Goal: Task Accomplishment & Management: Manage account settings

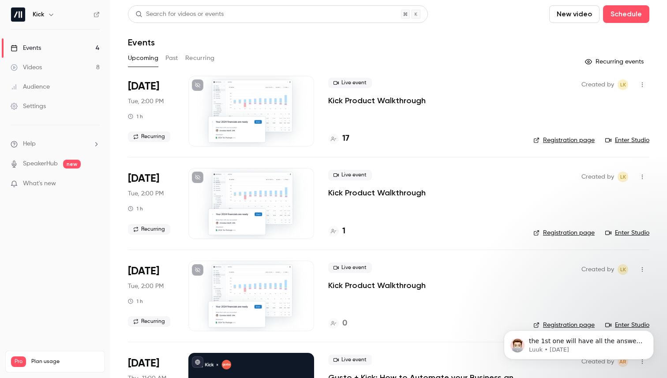
click at [171, 56] on button "Past" at bounding box center [172, 58] width 13 height 14
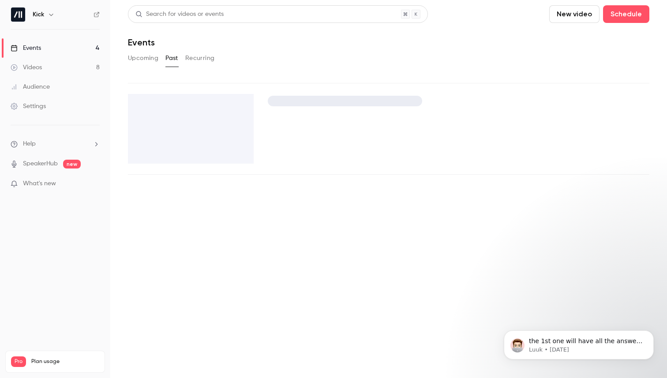
click at [142, 60] on button "Upcoming" at bounding box center [143, 58] width 30 height 14
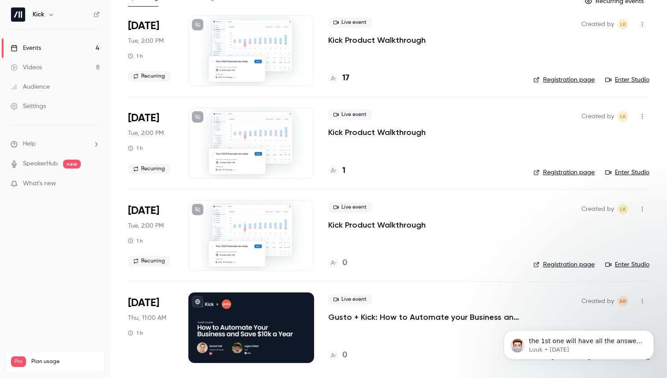
scroll to position [61, 0]
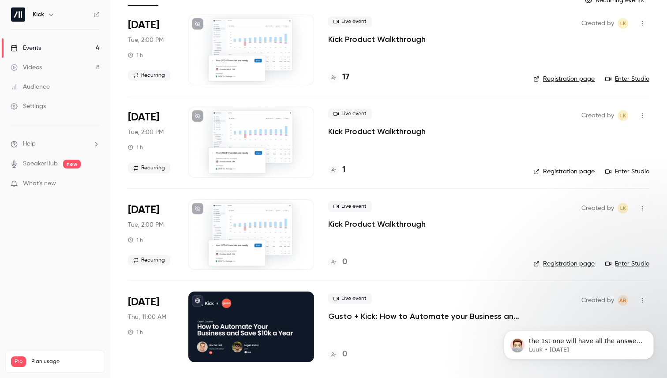
click at [643, 302] on icon "button" at bounding box center [642, 300] width 7 height 6
click at [650, 334] on icon "Dismiss notification" at bounding box center [651, 333] width 5 height 5
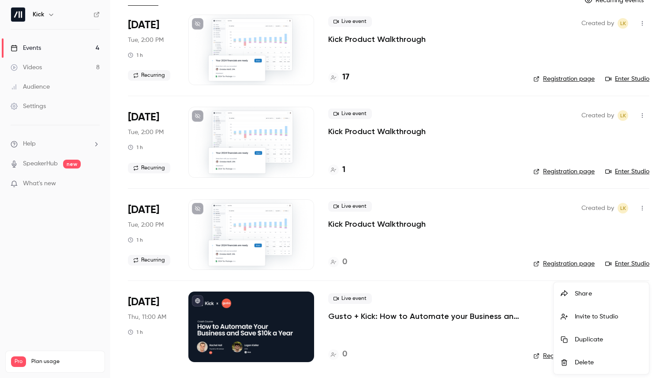
click at [596, 296] on div "Share" at bounding box center [608, 294] width 67 height 9
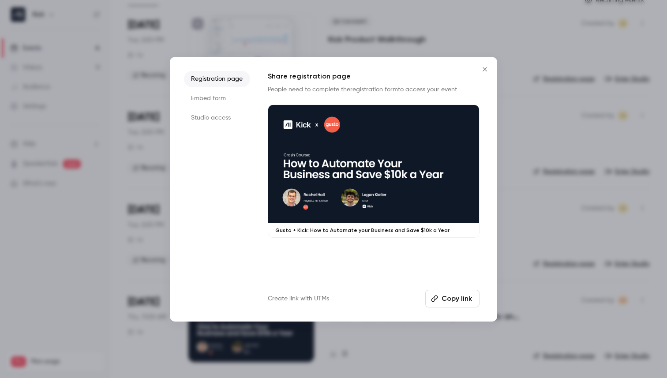
click at [451, 299] on button "Copy link" at bounding box center [452, 299] width 54 height 18
click at [482, 66] on icon "Close" at bounding box center [485, 69] width 11 height 7
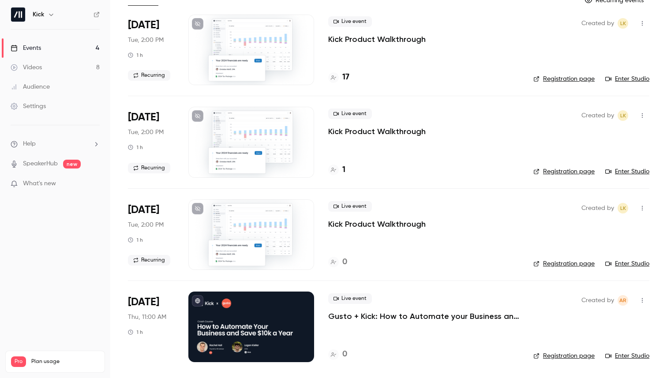
scroll to position [0, 0]
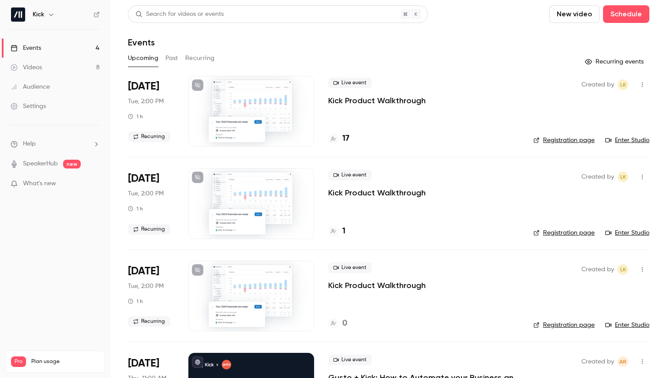
click at [174, 58] on button "Past" at bounding box center [172, 58] width 13 height 14
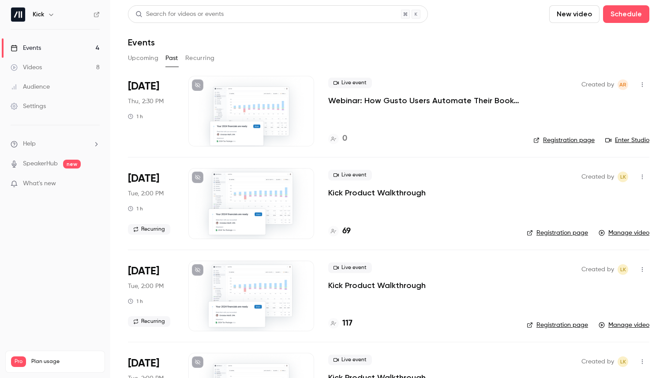
click at [645, 88] on button "button" at bounding box center [643, 85] width 14 height 14
click at [643, 87] on div at bounding box center [333, 189] width 667 height 378
click at [639, 85] on button "button" at bounding box center [643, 85] width 14 height 14
click at [435, 95] on div at bounding box center [333, 189] width 667 height 378
click at [420, 103] on p "Webinar: How Gusto Users Automate Their Books with Kick" at bounding box center [423, 100] width 191 height 11
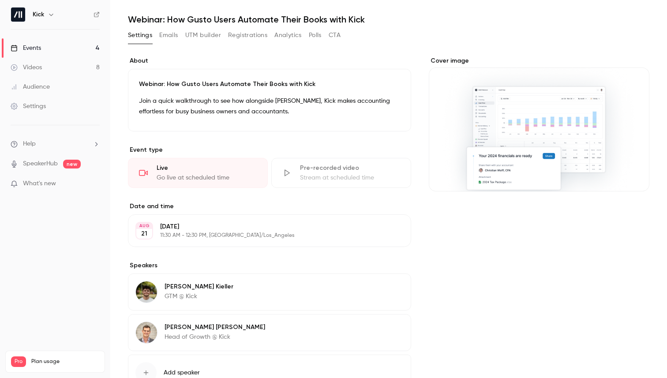
scroll to position [31, 0]
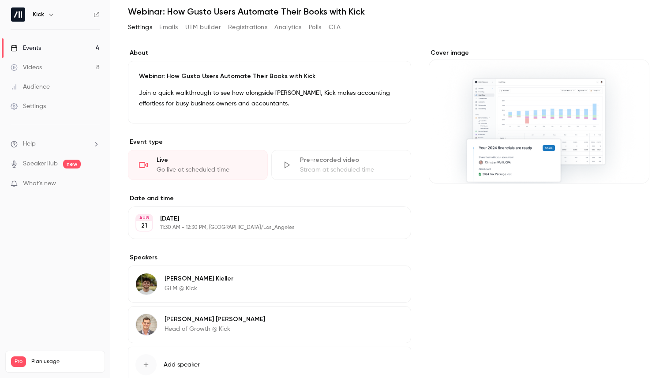
click at [217, 223] on div "[DATE] 11:30 AM - 12:30 PM, [GEOGRAPHIC_DATA]/Los_Angeles" at bounding box center [262, 222] width 204 height 17
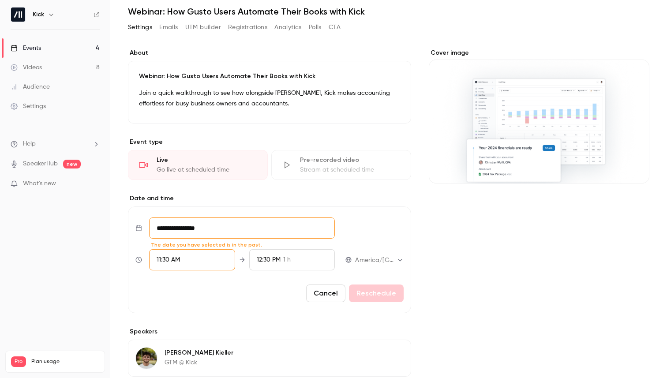
click at [216, 257] on div "11:30 AM" at bounding box center [192, 259] width 86 height 21
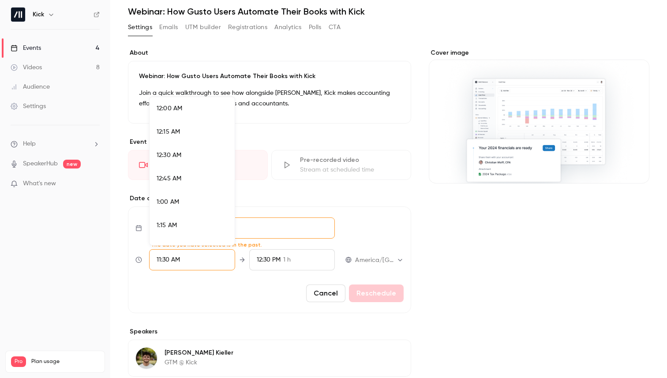
scroll to position [1013, 0]
click at [288, 229] on div at bounding box center [333, 189] width 667 height 378
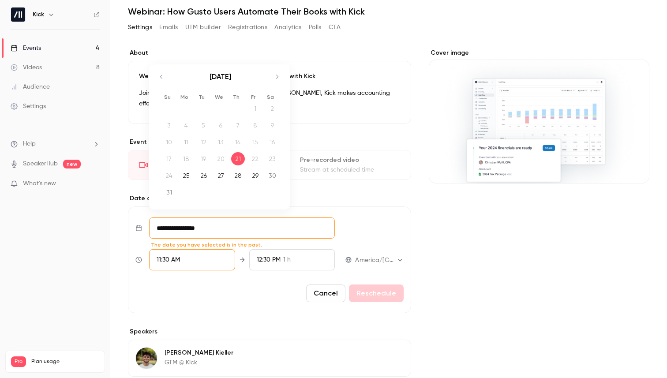
click at [222, 229] on input "**********" at bounding box center [242, 228] width 186 height 21
click at [277, 77] on icon "Move forward to switch to the next month." at bounding box center [277, 76] width 11 height 11
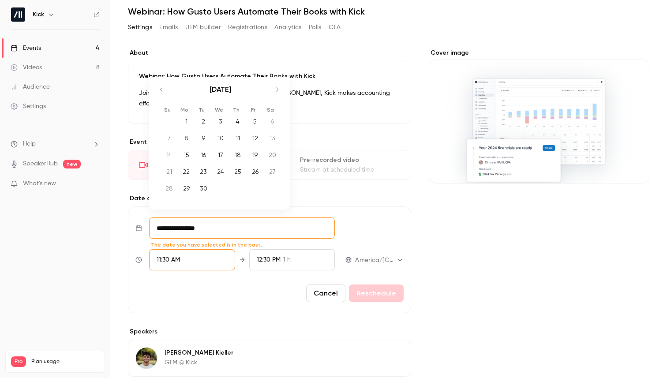
click at [240, 123] on div "4" at bounding box center [238, 121] width 14 height 13
type input "**********"
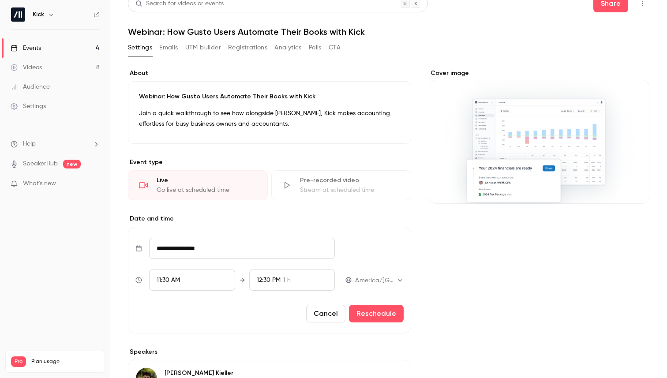
scroll to position [18, 0]
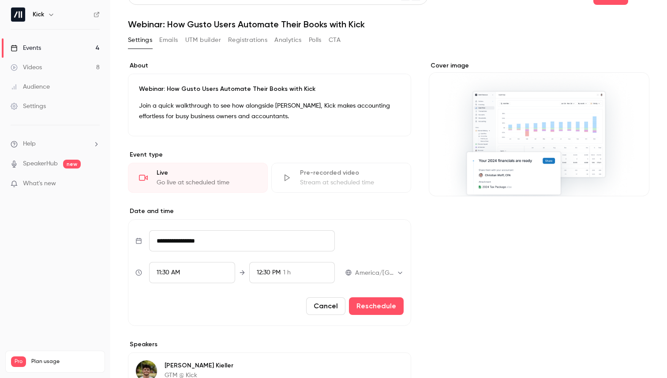
click at [359, 264] on div "**********" at bounding box center [269, 272] width 268 height 21
click at [374, 270] on body "**********" at bounding box center [333, 189] width 667 height 378
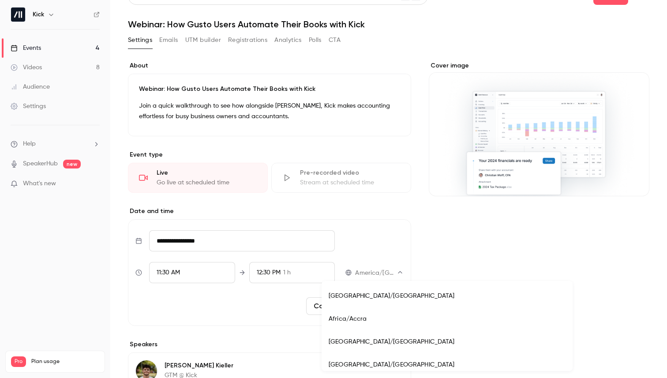
scroll to position [3022, 0]
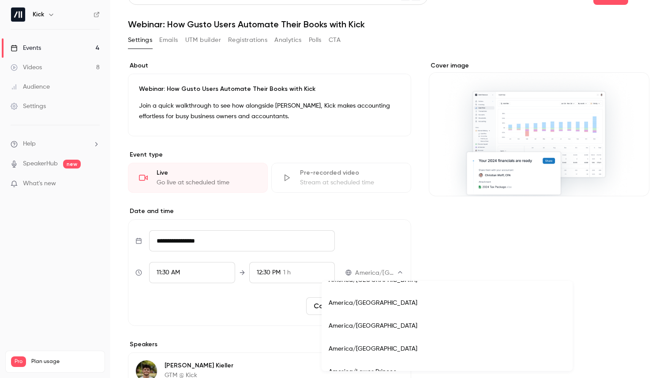
click at [402, 271] on div at bounding box center [333, 189] width 667 height 378
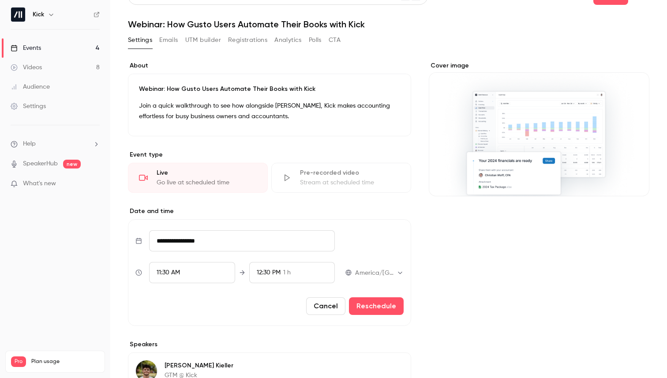
click at [210, 263] on div "11:30 AM" at bounding box center [192, 272] width 86 height 21
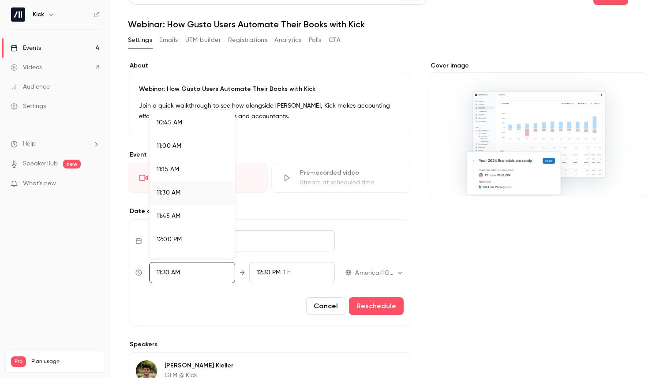
scroll to position [1003, 0]
click at [367, 271] on div at bounding box center [333, 189] width 667 height 378
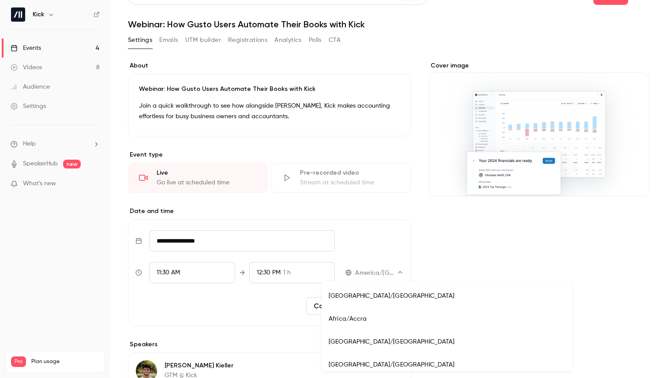
click at [379, 271] on body "**********" at bounding box center [333, 189] width 667 height 378
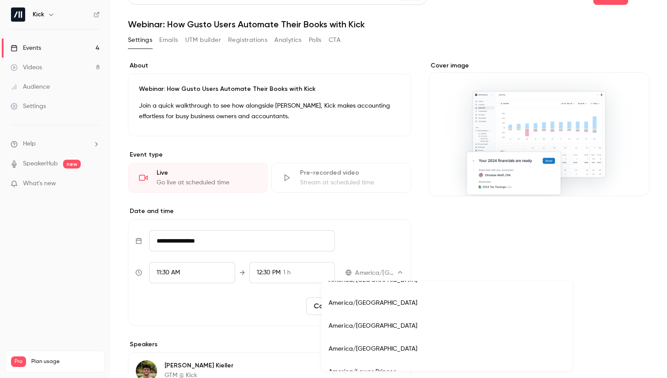
click at [428, 272] on div at bounding box center [333, 189] width 667 height 378
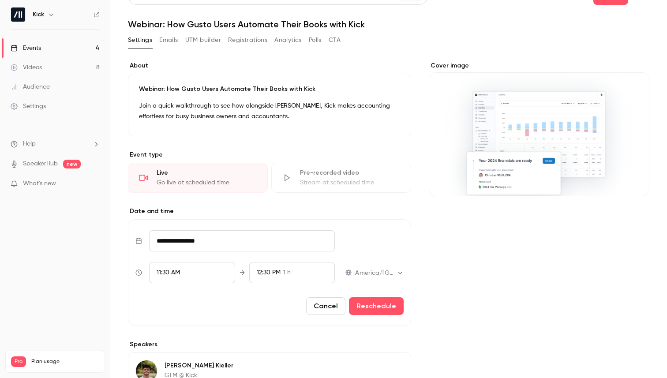
click at [182, 262] on div "11:30 AM" at bounding box center [192, 272] width 86 height 21
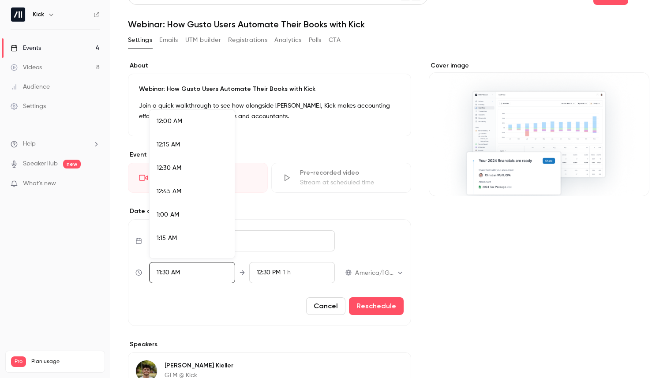
scroll to position [1013, 0]
click at [188, 137] on div "11:00 AM" at bounding box center [192, 137] width 71 height 9
click at [273, 294] on div at bounding box center [333, 189] width 667 height 378
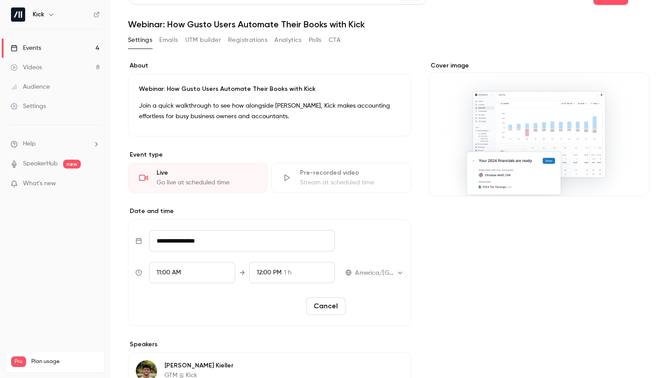
click at [389, 305] on button "Reschedule" at bounding box center [376, 306] width 55 height 18
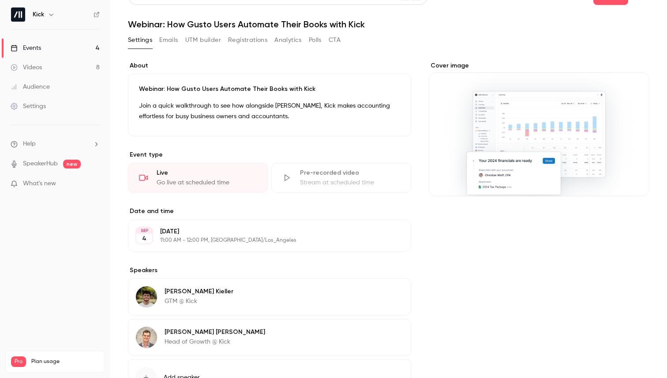
scroll to position [0, 0]
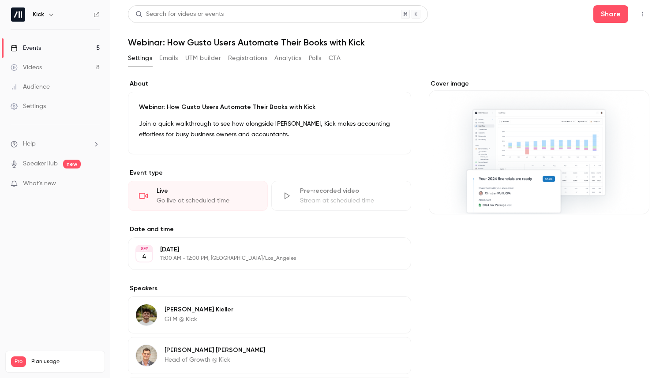
click at [73, 47] on link "Events 5" at bounding box center [55, 47] width 110 height 19
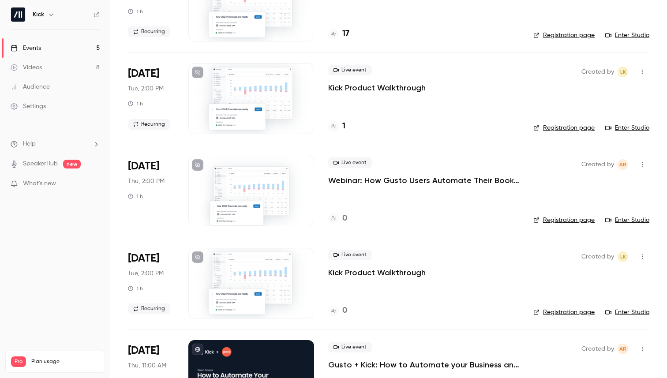
scroll to position [154, 0]
